Goal: Task Accomplishment & Management: Use online tool/utility

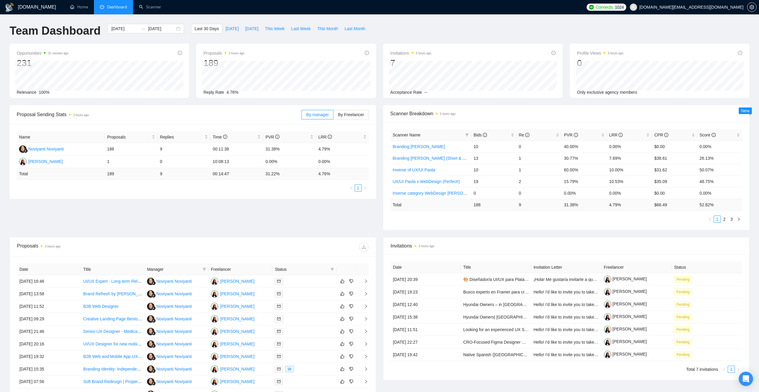
scroll to position [81, 0]
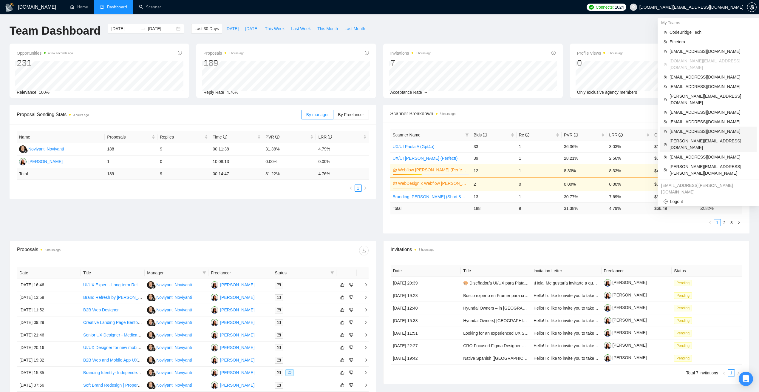
click at [685, 137] on span "[PERSON_NAME][EMAIL_ADDRESS][DOMAIN_NAME]" at bounding box center [710, 143] width 83 height 13
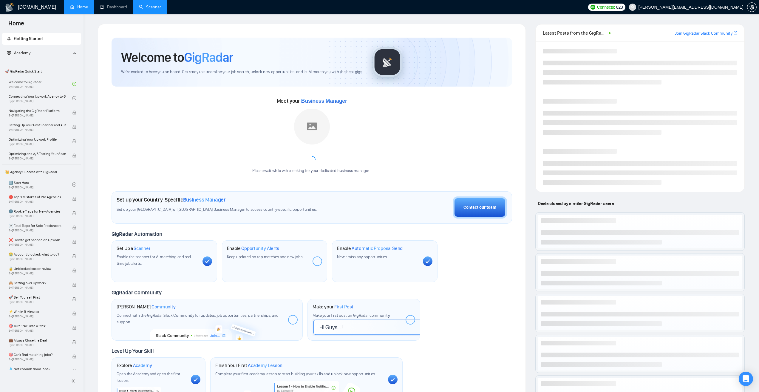
click at [156, 10] on link "Scanner" at bounding box center [150, 6] width 22 height 5
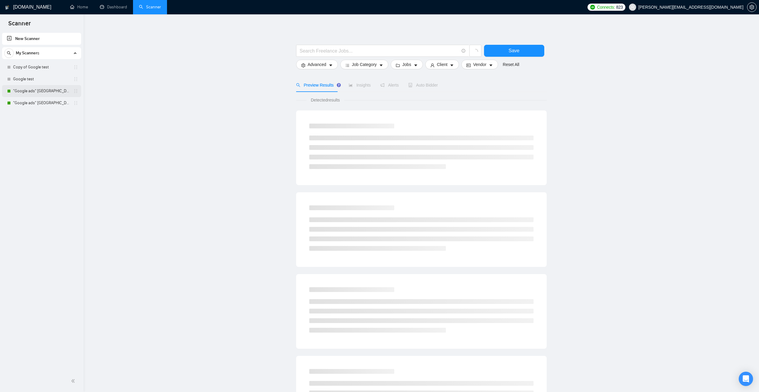
click at [48, 91] on link ""Google ads" Canada" at bounding box center [41, 91] width 57 height 12
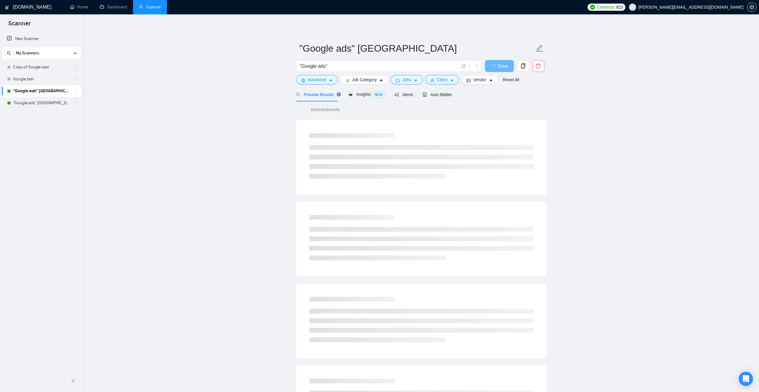
click at [605, 210] on main ""Google ads" Canada "Google ads" Save Advanced Job Category Jobs Client Vendor …" at bounding box center [421, 272] width 656 height 497
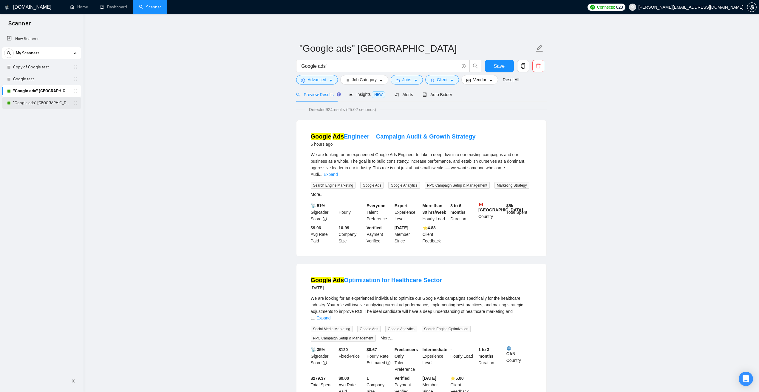
click at [36, 102] on link ""Google ads" USA" at bounding box center [41, 103] width 57 height 12
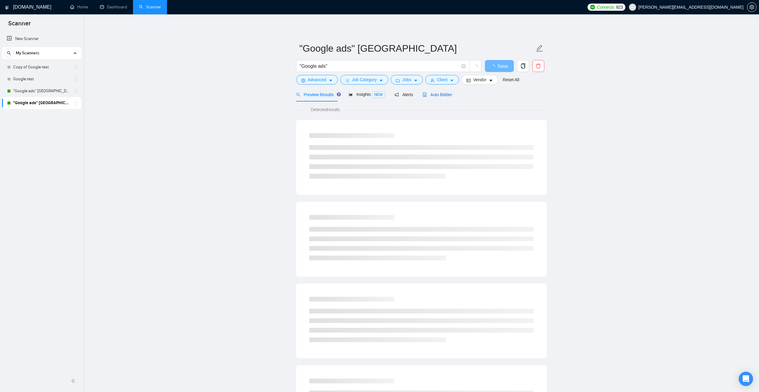
click at [430, 93] on span "Auto Bidder" at bounding box center [438, 94] width 30 height 5
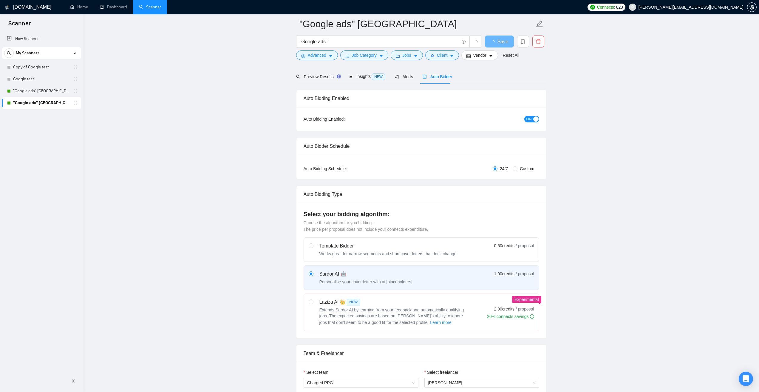
scroll to position [149, 0]
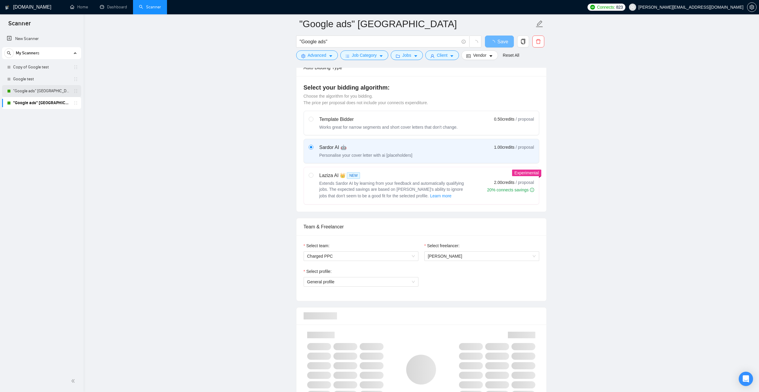
click at [45, 93] on link ""Google ads" Canada" at bounding box center [41, 91] width 57 height 12
